Goal: Download file/media

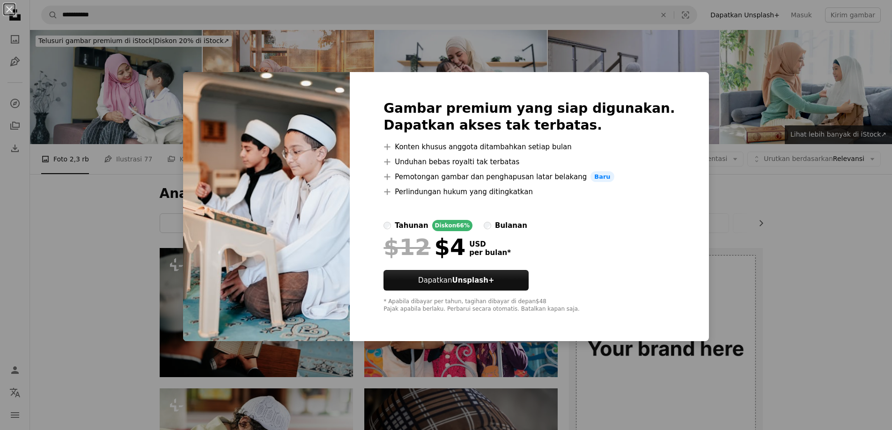
scroll to position [843, 0]
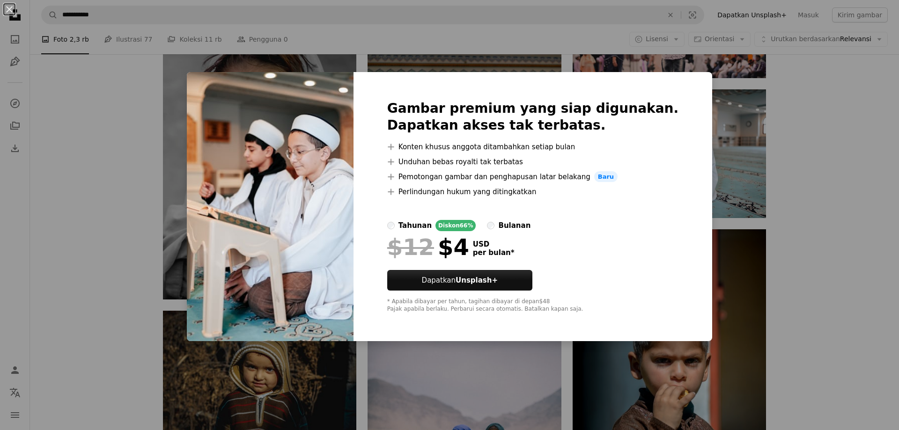
click at [769, 222] on div "An X shape Gambar premium yang siap digunakan. Dapatkan akses tak terbatas. A p…" at bounding box center [449, 215] width 899 height 430
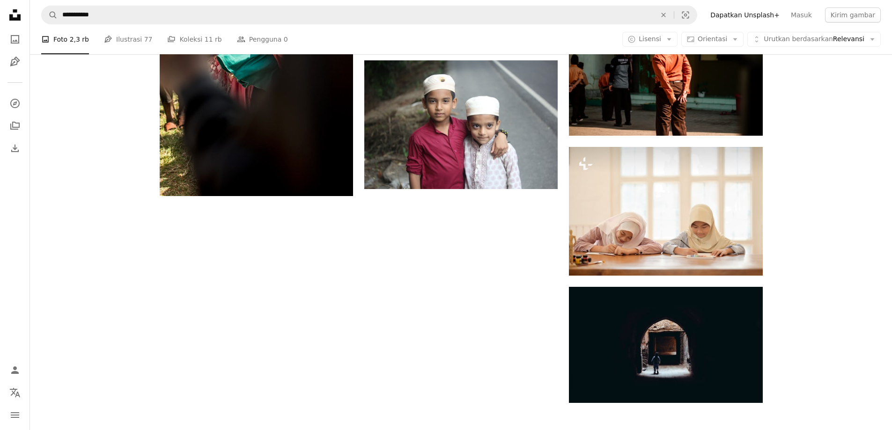
scroll to position [1383, 0]
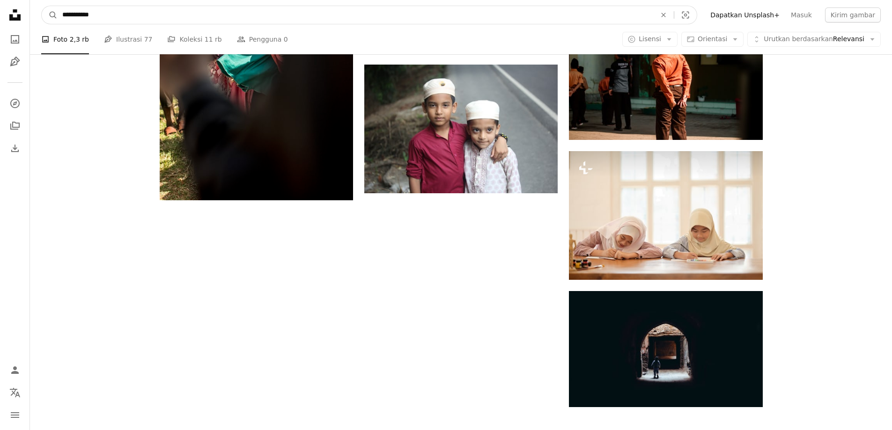
drag, startPoint x: 110, startPoint y: 20, endPoint x: 0, endPoint y: 18, distance: 109.6
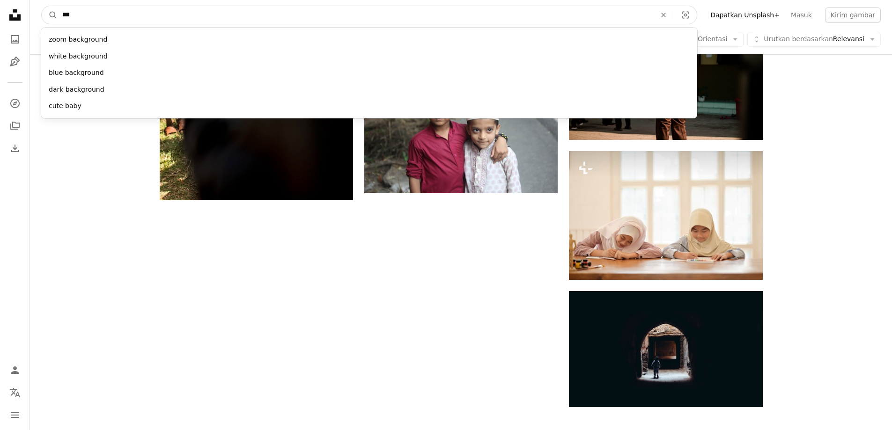
type input "****"
click button "A magnifying glass" at bounding box center [50, 15] width 16 height 18
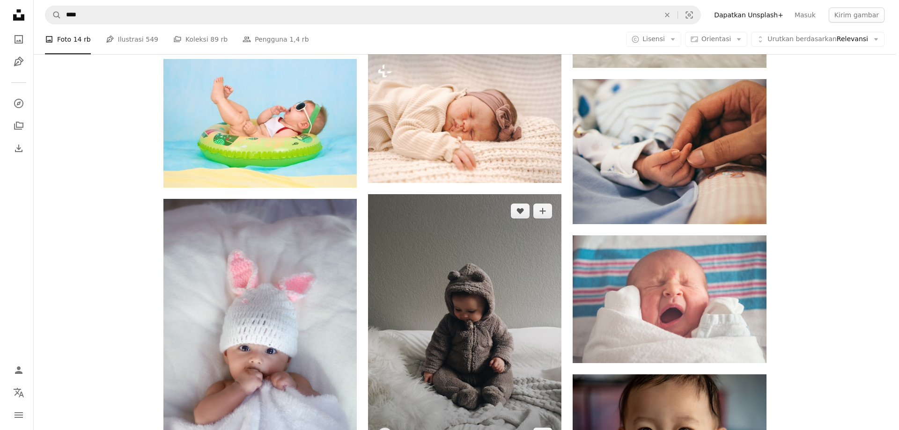
scroll to position [937, 0]
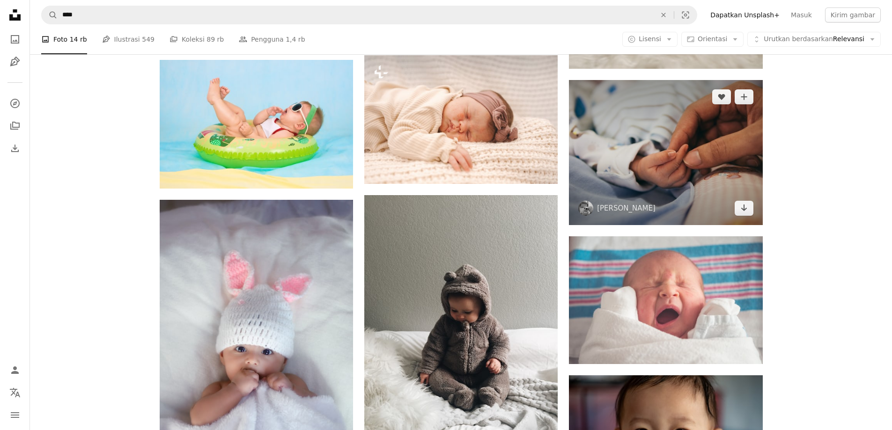
click at [675, 183] on img at bounding box center [665, 152] width 193 height 145
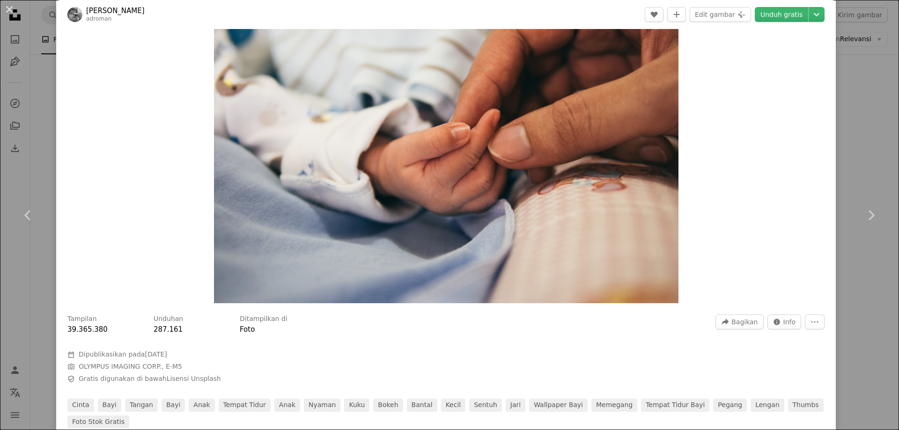
scroll to position [187, 0]
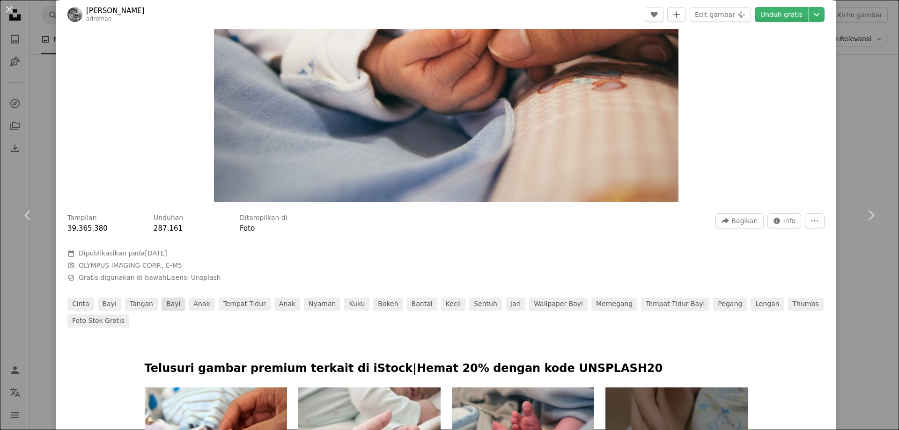
click at [162, 305] on link "Bayi" at bounding box center [173, 304] width 23 height 13
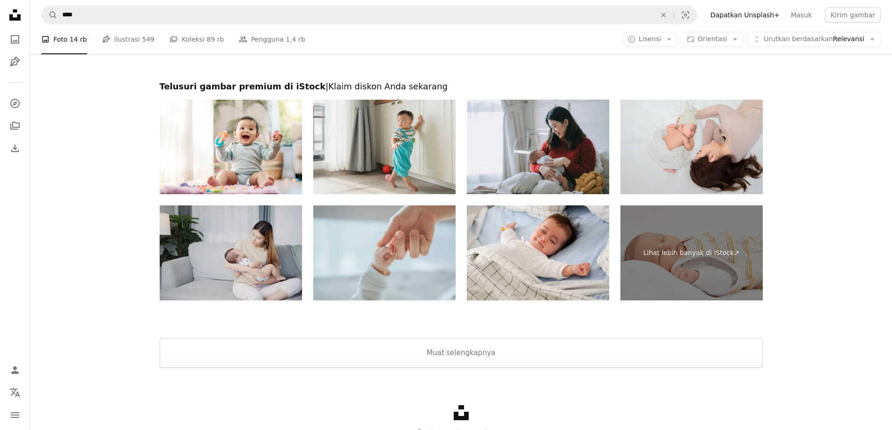
scroll to position [2014, 0]
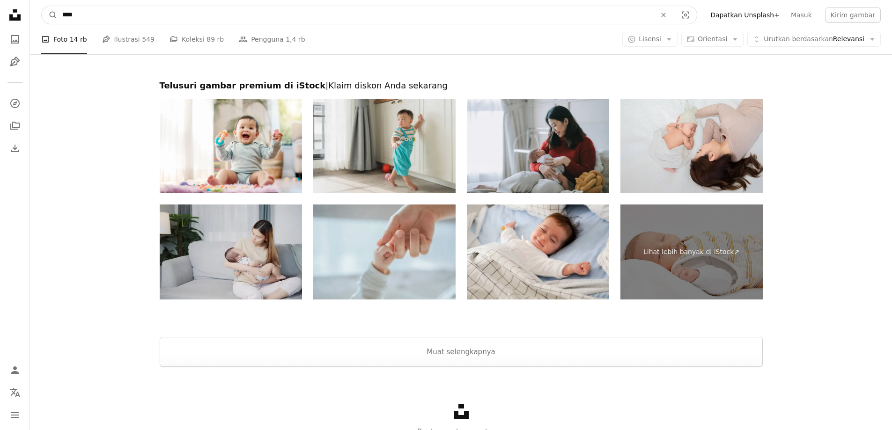
drag, startPoint x: 115, startPoint y: 17, endPoint x: 5, endPoint y: 17, distance: 110.5
type input "**********"
click button "A magnifying glass" at bounding box center [50, 15] width 16 height 18
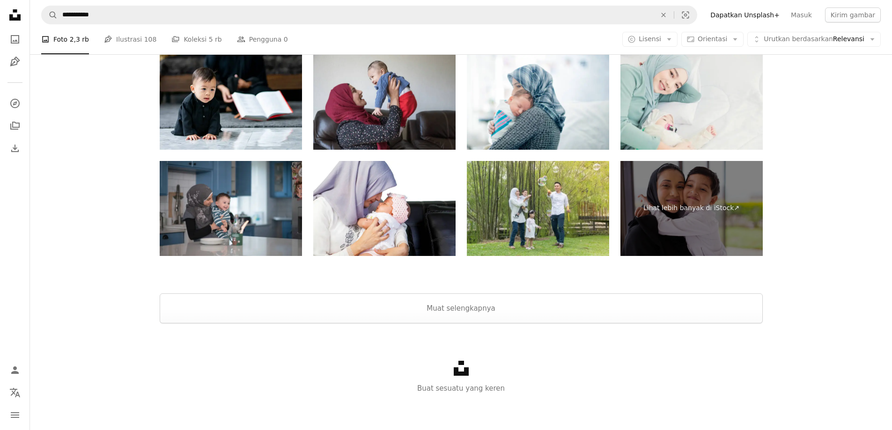
scroll to position [1657, 0]
